Goal: Transaction & Acquisition: Purchase product/service

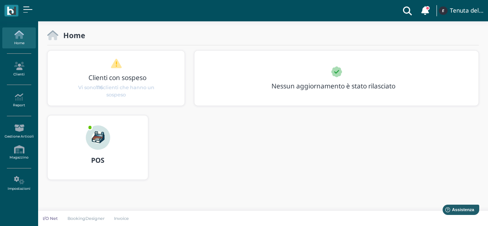
click at [92, 148] on div at bounding box center [98, 132] width 37 height 34
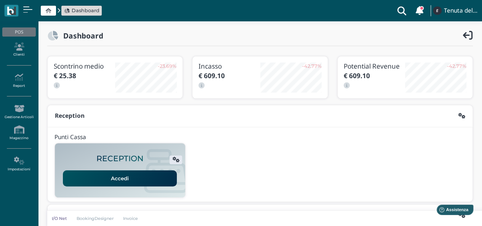
click at [124, 181] on link "Accedi" at bounding box center [120, 178] width 114 height 16
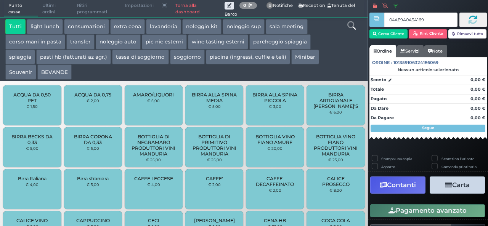
type input "04AE9A0A3A1695"
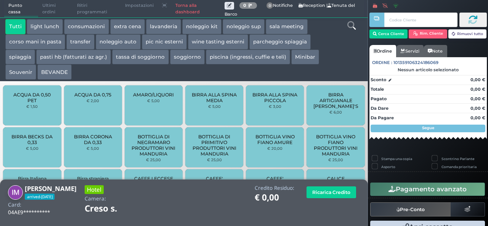
click at [135, 26] on button "extra cena" at bounding box center [127, 26] width 35 height 15
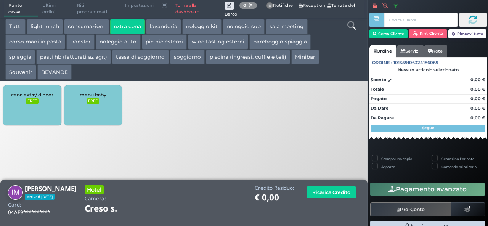
click at [35, 98] on div "cena extra/ dinner FREE" at bounding box center [32, 105] width 58 height 40
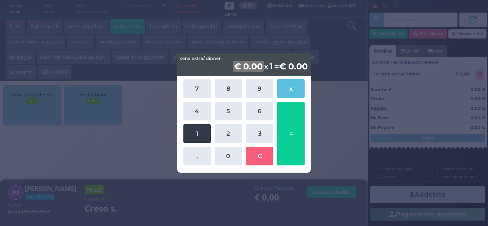
click at [192, 133] on button "1" at bounding box center [196, 133] width 27 height 19
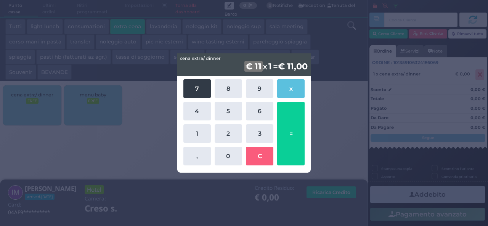
click at [203, 84] on button "7" at bounding box center [196, 88] width 27 height 19
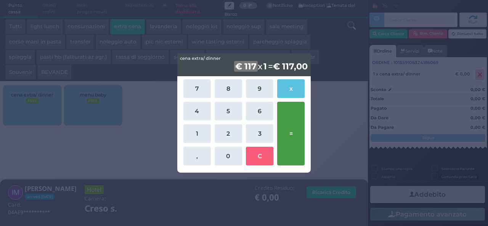
click at [301, 138] on button "=" at bounding box center [290, 134] width 27 height 64
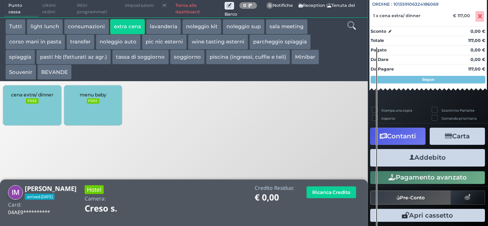
scroll to position [84, 0]
click at [418, 155] on button "Addebito" at bounding box center [427, 157] width 115 height 17
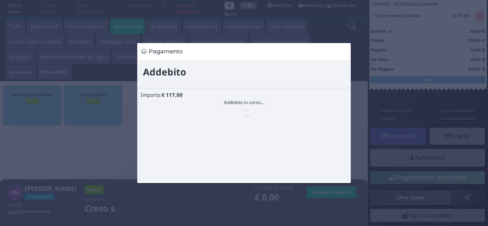
scroll to position [0, 0]
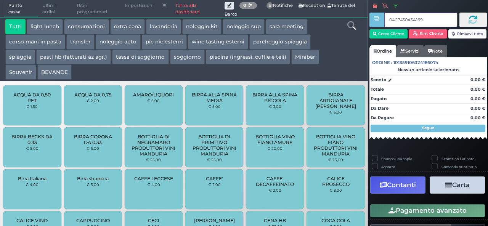
type input "04C7430A3A1691"
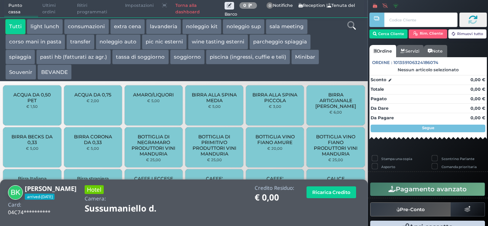
click at [129, 26] on button "extra cena" at bounding box center [127, 26] width 35 height 15
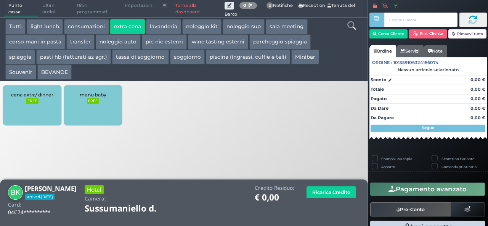
click at [32, 122] on div "cena extra/ dinner FREE" at bounding box center [32, 105] width 58 height 40
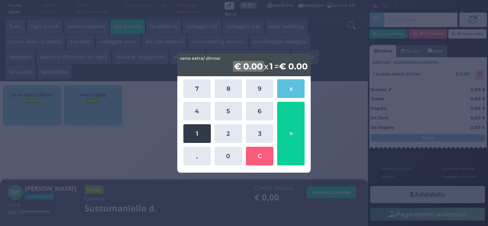
click at [201, 130] on button "1" at bounding box center [196, 133] width 27 height 19
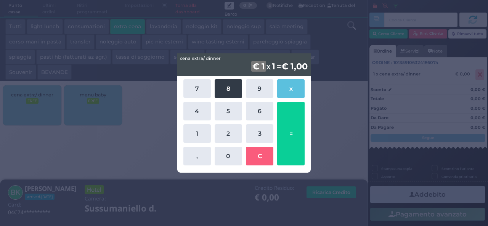
click at [228, 92] on button "8" at bounding box center [228, 88] width 27 height 19
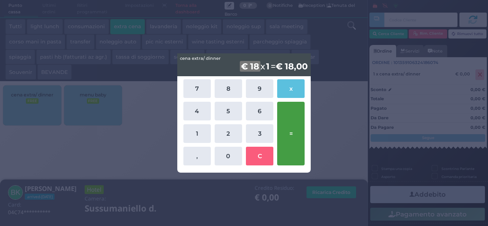
click at [300, 139] on button "=" at bounding box center [290, 134] width 27 height 64
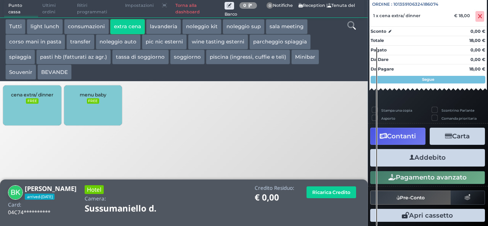
scroll to position [84, 0]
click at [426, 159] on button "Addebito" at bounding box center [427, 157] width 115 height 17
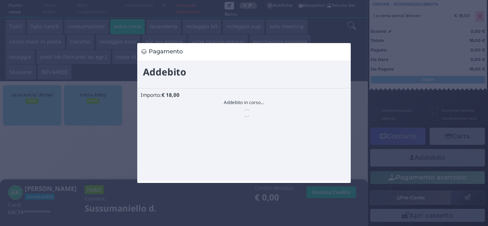
scroll to position [0, 0]
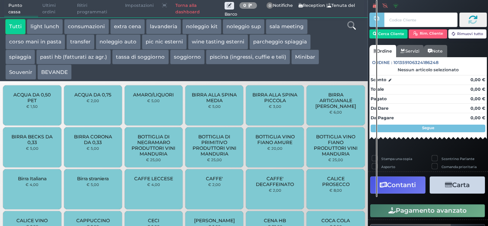
click at [441, 159] on label "Scontrino Parlante" at bounding box center [457, 158] width 33 height 5
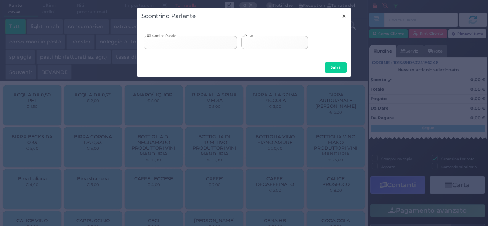
click at [346, 22] on button "×" at bounding box center [343, 16] width 13 height 17
checkbox input "false"
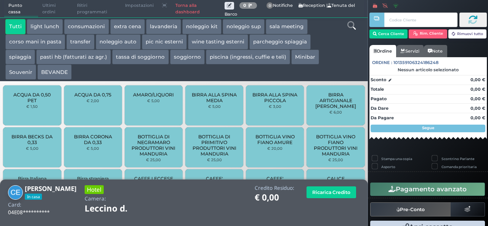
click at [140, 26] on button "extra cena" at bounding box center [127, 26] width 35 height 15
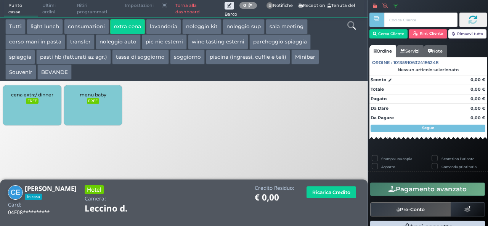
click at [28, 109] on div "cena extra/ dinner FREE" at bounding box center [32, 105] width 58 height 40
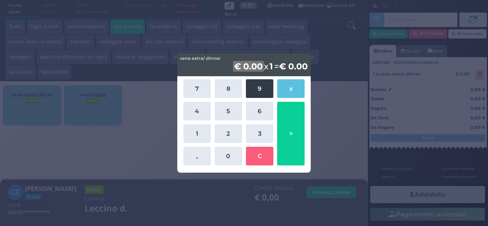
click at [259, 93] on button "9" at bounding box center [259, 88] width 27 height 19
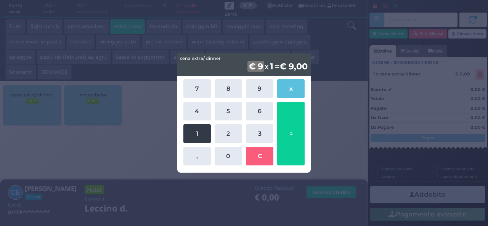
click at [201, 132] on button "1" at bounding box center [196, 133] width 27 height 19
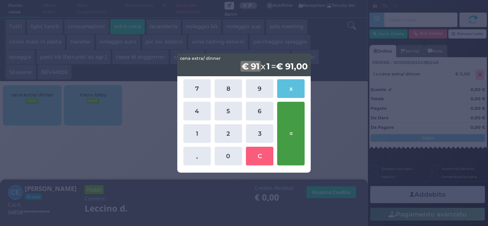
click at [296, 137] on button "=" at bounding box center [290, 134] width 27 height 64
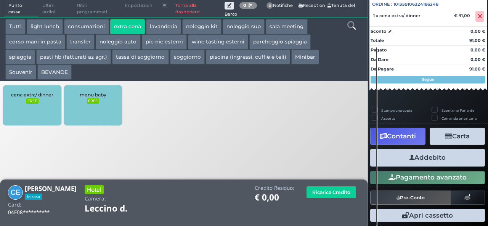
scroll to position [84, 0]
click at [434, 159] on button "Addebito" at bounding box center [427, 157] width 115 height 17
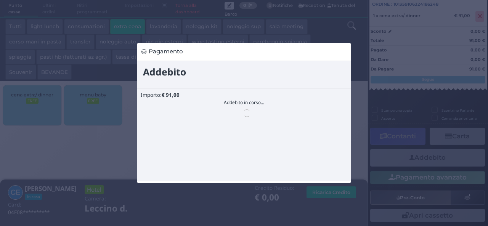
scroll to position [0, 0]
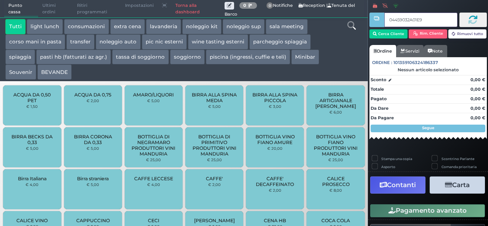
type input "04459032A01E90"
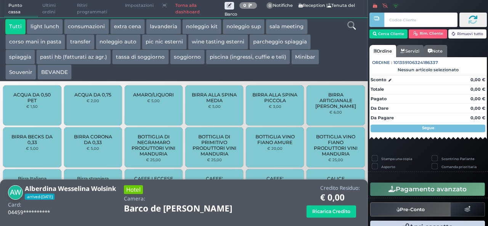
click at [131, 25] on button "extra cena" at bounding box center [127, 26] width 35 height 15
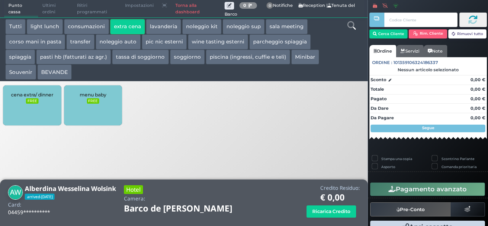
click at [35, 99] on small "FREE" at bounding box center [32, 100] width 12 height 5
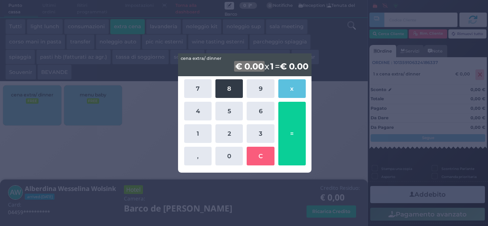
click at [220, 96] on button "8" at bounding box center [228, 88] width 27 height 19
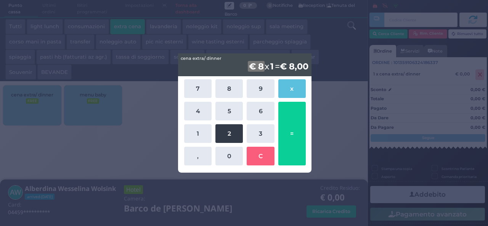
click at [226, 133] on button "2" at bounding box center [228, 133] width 27 height 19
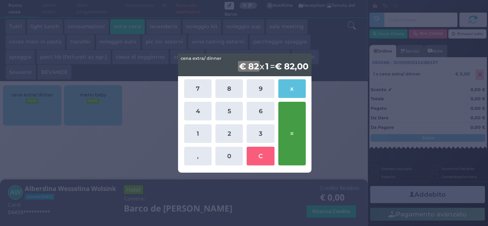
click at [296, 128] on button "=" at bounding box center [291, 134] width 27 height 64
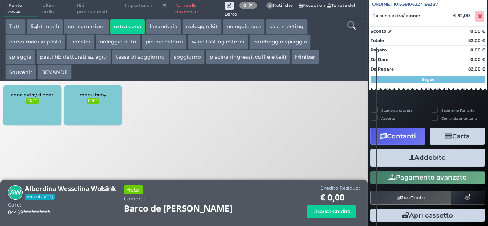
scroll to position [84, 0]
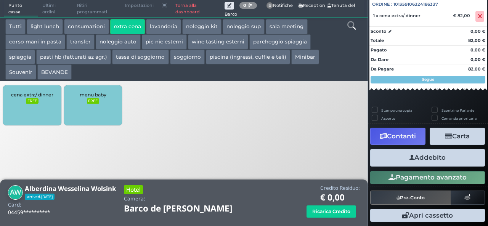
click at [437, 159] on button "Addebito" at bounding box center [427, 157] width 115 height 17
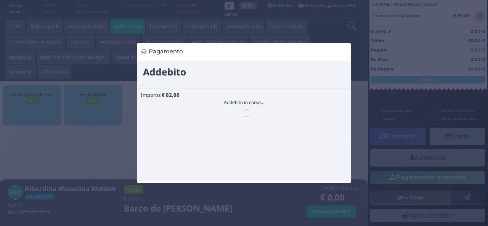
scroll to position [0, 0]
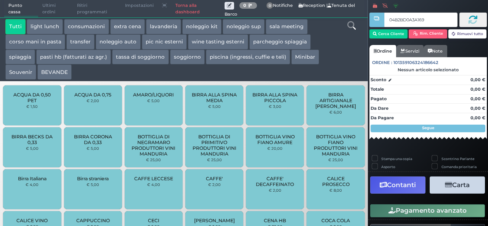
type input "04B2BD0A3A1695"
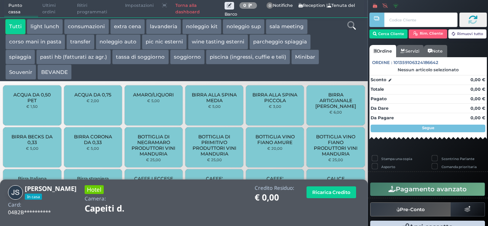
click at [136, 26] on button "extra cena" at bounding box center [127, 26] width 35 height 15
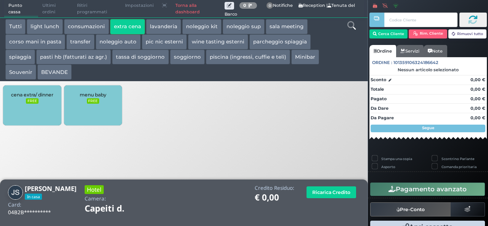
click at [32, 114] on div "cena extra/ dinner FREE" at bounding box center [32, 105] width 58 height 40
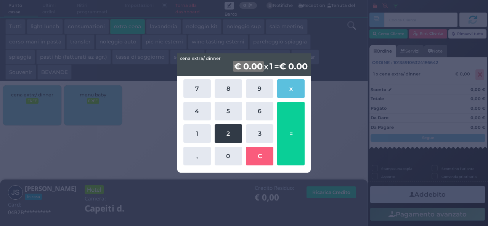
click at [229, 139] on button "2" at bounding box center [228, 133] width 27 height 19
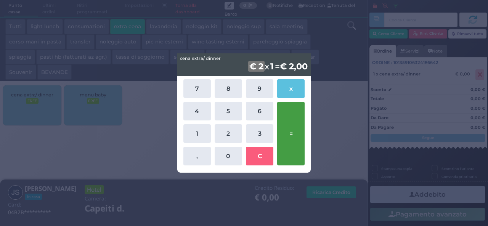
click at [298, 144] on button "=" at bounding box center [290, 134] width 27 height 64
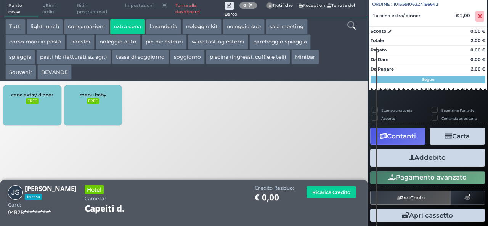
scroll to position [84, 0]
click at [420, 156] on button "Addebito" at bounding box center [427, 157] width 115 height 17
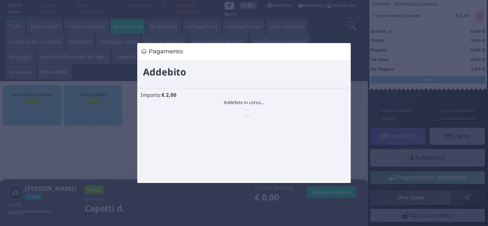
scroll to position [0, 0]
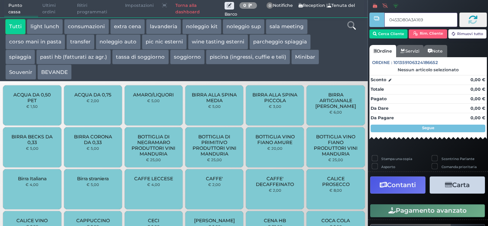
type input "0453D80A3A1690"
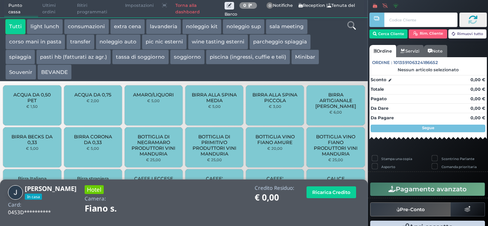
click at [135, 26] on button "extra cena" at bounding box center [127, 26] width 35 height 15
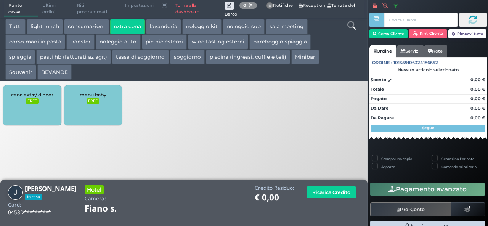
click at [30, 113] on div "cena extra/ dinner FREE" at bounding box center [32, 105] width 58 height 40
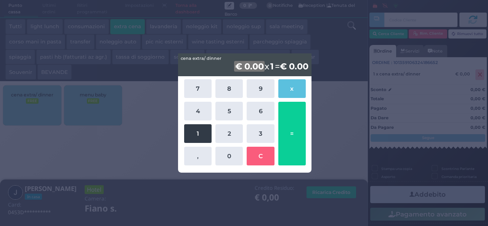
click at [194, 128] on button "1" at bounding box center [197, 133] width 27 height 19
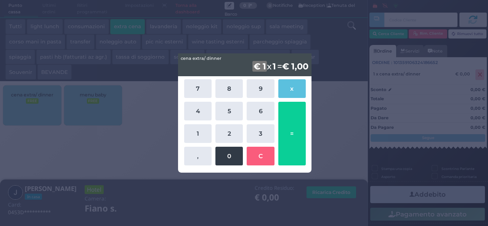
click at [227, 162] on button "0" at bounding box center [228, 156] width 27 height 19
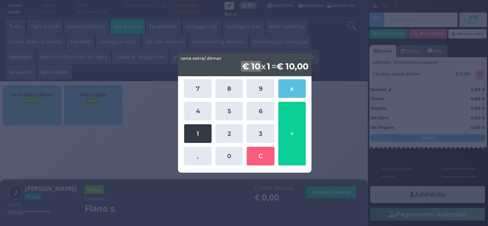
click at [198, 138] on button "1" at bounding box center [197, 133] width 27 height 19
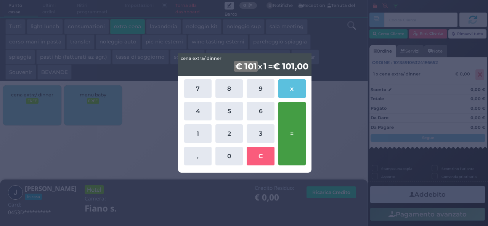
click at [290, 127] on button "=" at bounding box center [291, 134] width 27 height 64
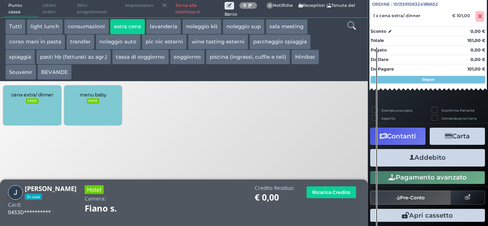
scroll to position [84, 0]
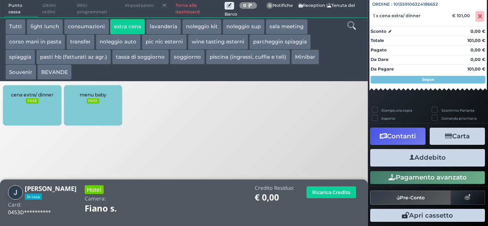
click at [429, 154] on button "Addebito" at bounding box center [427, 157] width 115 height 17
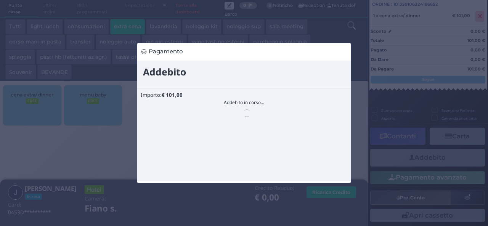
scroll to position [0, 0]
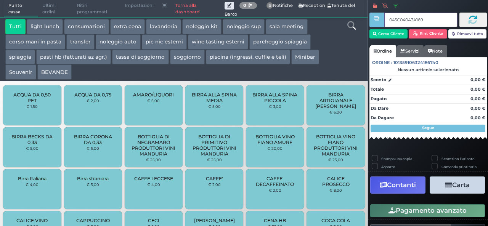
type input "045C040A3A1694"
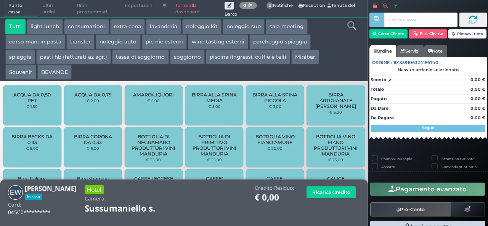
click at [118, 30] on button "extra cena" at bounding box center [127, 26] width 35 height 15
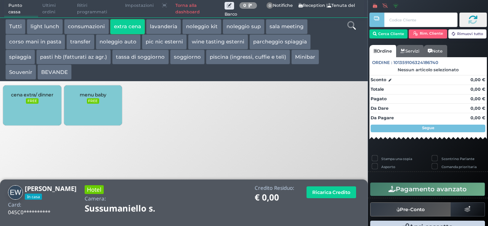
click at [29, 105] on div "cena extra/ dinner FREE" at bounding box center [32, 105] width 58 height 40
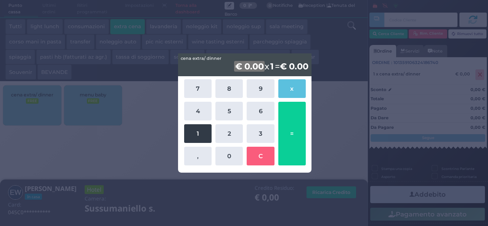
click at [197, 135] on button "1" at bounding box center [197, 133] width 27 height 19
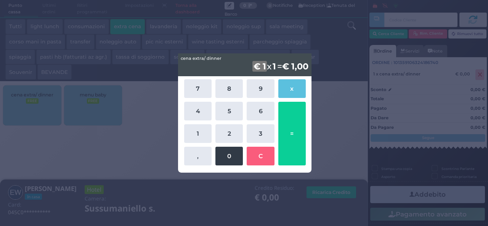
click at [235, 159] on button "0" at bounding box center [228, 156] width 27 height 19
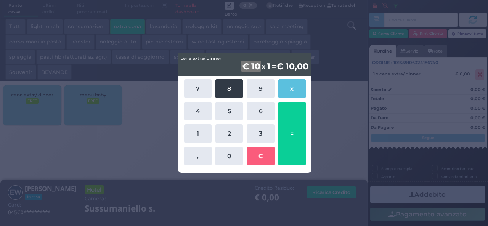
click at [229, 86] on button "8" at bounding box center [228, 88] width 27 height 19
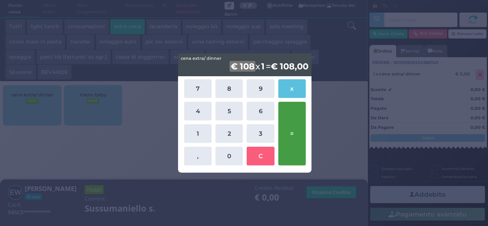
click at [293, 123] on button "=" at bounding box center [291, 134] width 27 height 64
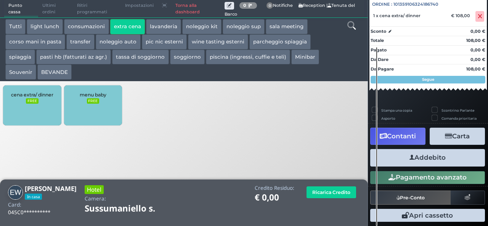
scroll to position [84, 0]
click at [417, 156] on button "Addebito" at bounding box center [427, 157] width 115 height 17
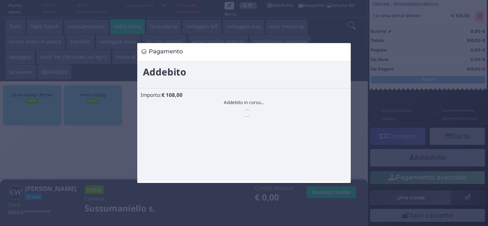
scroll to position [0, 0]
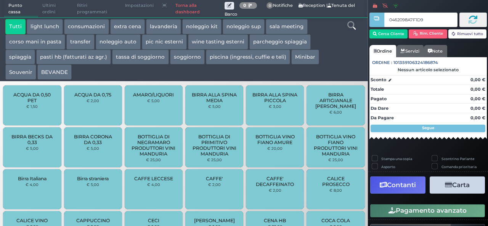
type input "0462098A7F1D95"
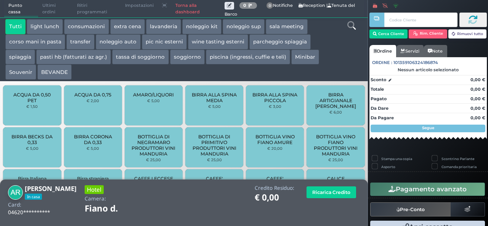
click at [130, 31] on button "extra cena" at bounding box center [127, 26] width 35 height 15
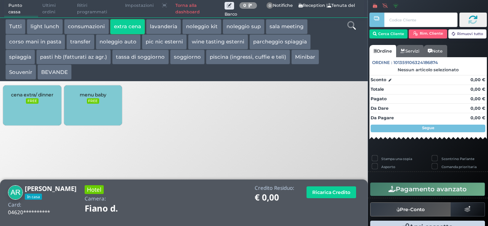
click at [54, 99] on div "cena extra/ dinner FREE" at bounding box center [32, 105] width 58 height 40
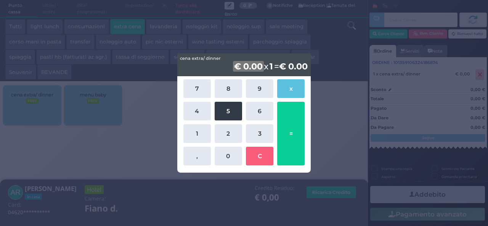
click at [232, 109] on button "5" at bounding box center [228, 111] width 27 height 19
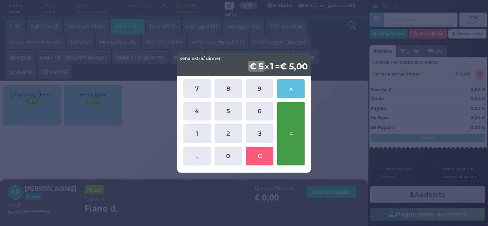
click at [288, 125] on button "=" at bounding box center [290, 134] width 27 height 64
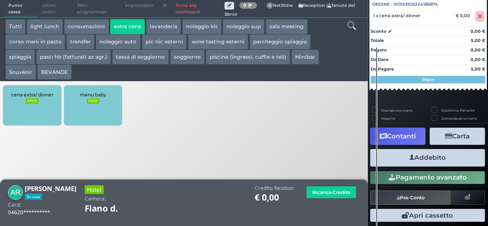
scroll to position [84, 0]
click at [436, 155] on button "Addebito" at bounding box center [427, 157] width 115 height 17
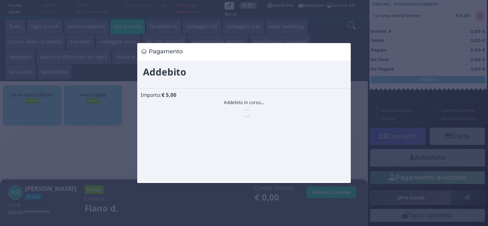
scroll to position [0, 0]
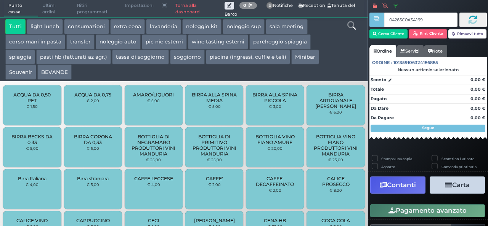
type input "04265C0A3A1691"
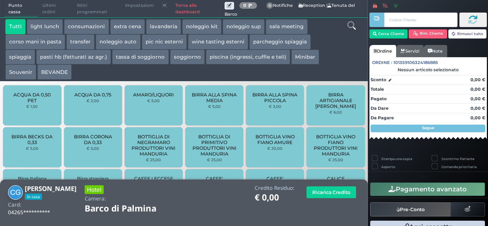
click at [130, 26] on button "extra cena" at bounding box center [127, 26] width 35 height 15
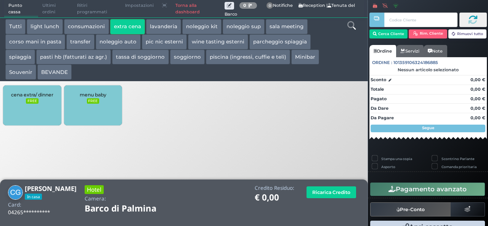
click at [39, 117] on div "cena extra/ dinner FREE" at bounding box center [32, 105] width 58 height 40
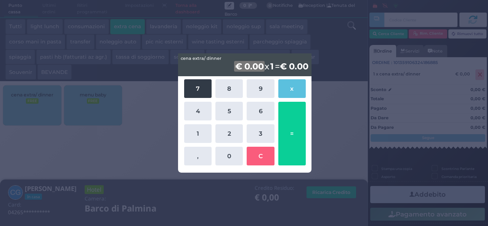
click at [198, 85] on button "7" at bounding box center [197, 88] width 27 height 19
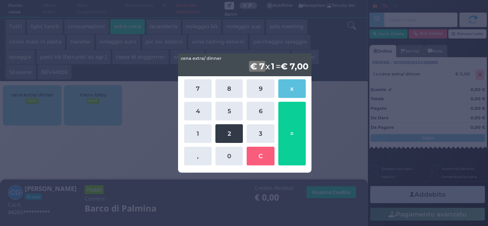
click at [238, 132] on button "2" at bounding box center [228, 133] width 27 height 19
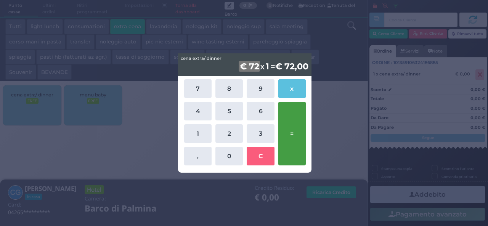
click at [305, 134] on button "=" at bounding box center [291, 134] width 27 height 64
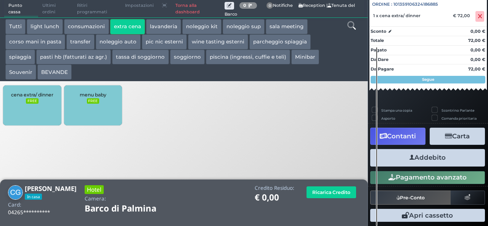
scroll to position [84, 0]
click at [430, 159] on button "Addebito" at bounding box center [427, 157] width 115 height 17
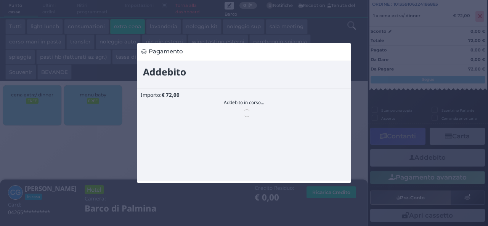
scroll to position [0, 0]
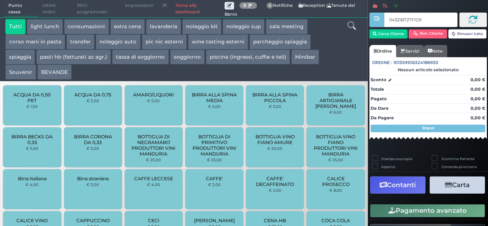
type input "04321B727F1D95"
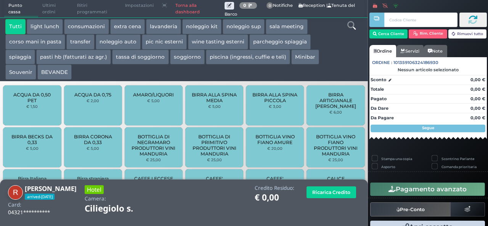
click at [119, 24] on button "extra cena" at bounding box center [127, 26] width 35 height 15
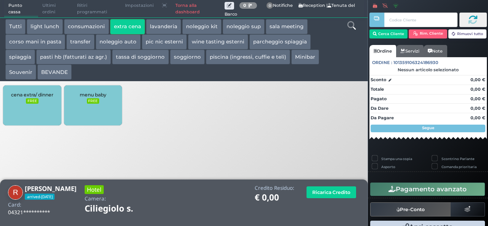
click at [22, 104] on div "cena extra/ dinner FREE" at bounding box center [32, 105] width 58 height 40
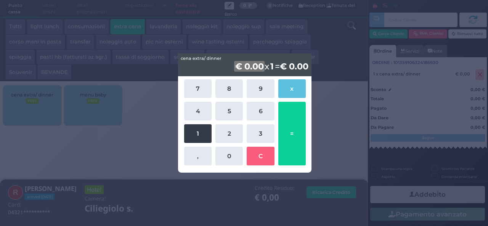
click at [203, 136] on button "1" at bounding box center [197, 133] width 27 height 19
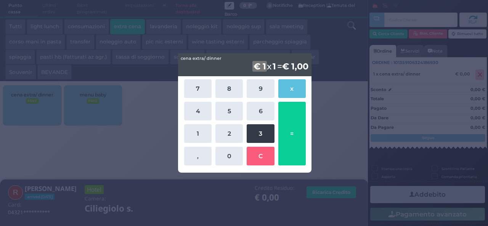
click at [257, 136] on button "3" at bounding box center [260, 133] width 27 height 19
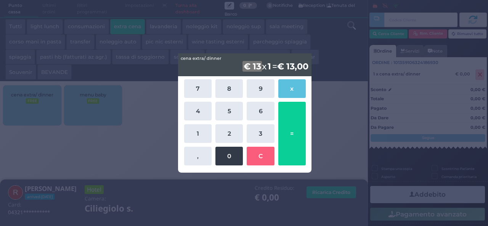
click at [224, 163] on button "0" at bounding box center [228, 156] width 27 height 19
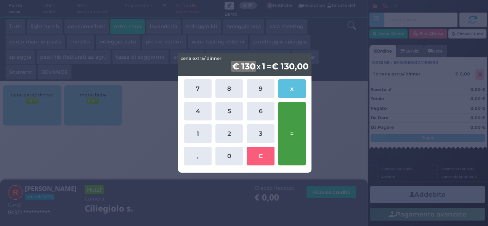
click at [303, 136] on button "=" at bounding box center [291, 134] width 27 height 64
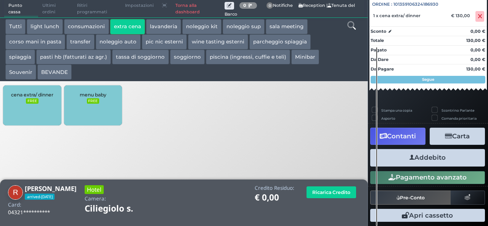
scroll to position [84, 0]
click at [435, 160] on button "Addebito" at bounding box center [427, 157] width 115 height 17
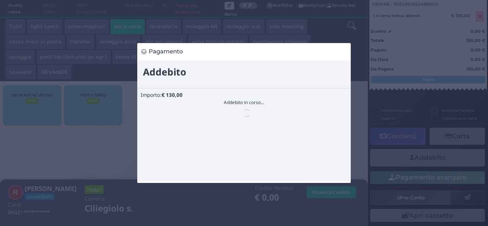
scroll to position [0, 0]
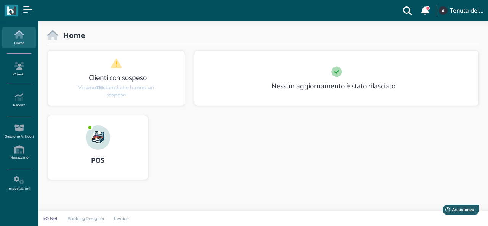
click at [94, 141] on img at bounding box center [98, 137] width 24 height 24
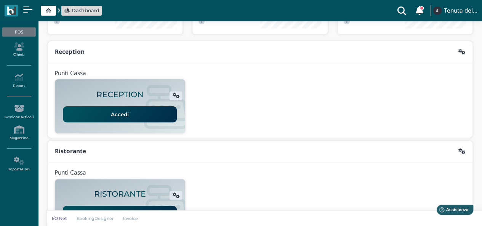
scroll to position [63, 0]
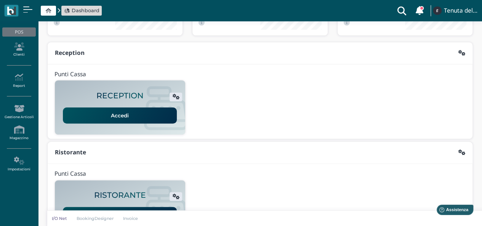
click at [131, 119] on link "Accedi" at bounding box center [120, 115] width 114 height 16
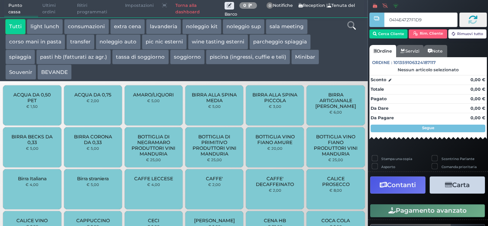
type input "0414E4727F1D90"
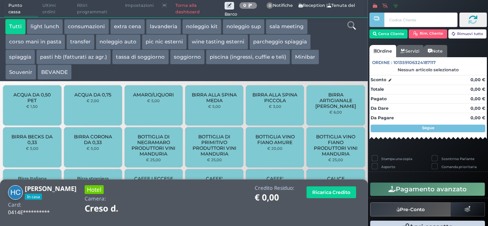
click at [128, 28] on button "extra cena" at bounding box center [127, 26] width 35 height 15
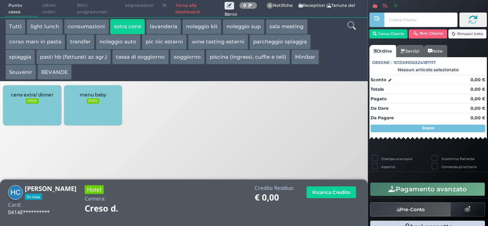
click at [29, 100] on small "FREE" at bounding box center [32, 100] width 12 height 5
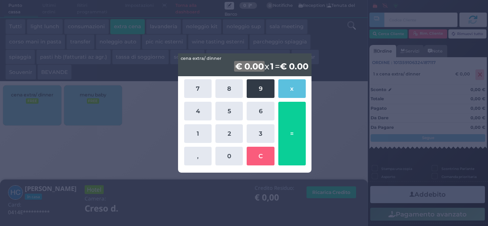
click at [254, 90] on button "9" at bounding box center [260, 88] width 27 height 19
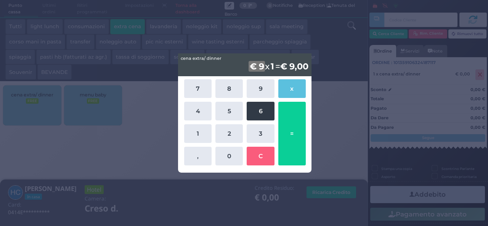
click at [255, 107] on button "6" at bounding box center [260, 111] width 27 height 19
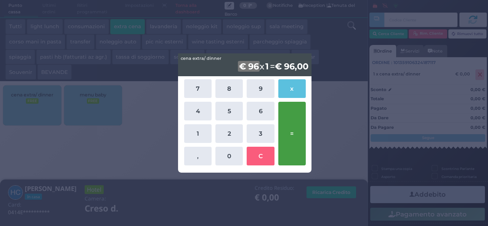
click at [293, 143] on button "=" at bounding box center [291, 134] width 27 height 64
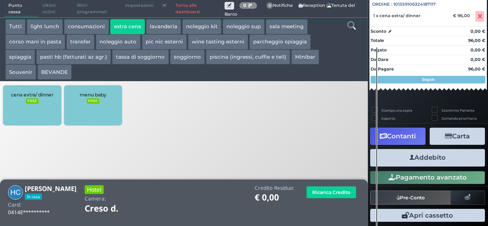
scroll to position [84, 0]
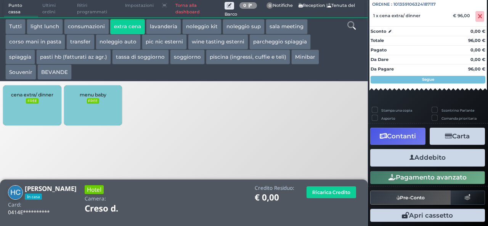
click at [433, 155] on button "Addebito" at bounding box center [427, 157] width 115 height 17
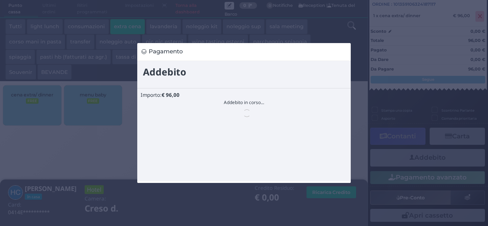
scroll to position [0, 0]
